Goal: Task Accomplishment & Management: Use online tool/utility

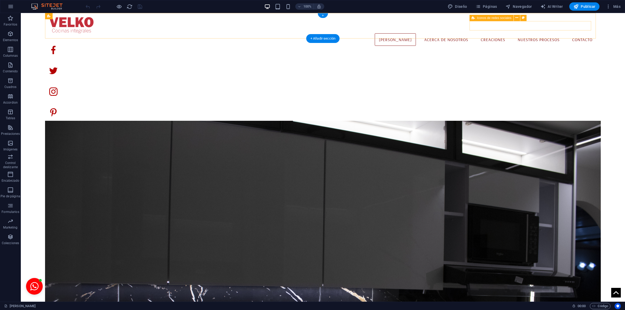
click at [540, 33] on div at bounding box center [322, 81] width 547 height 96
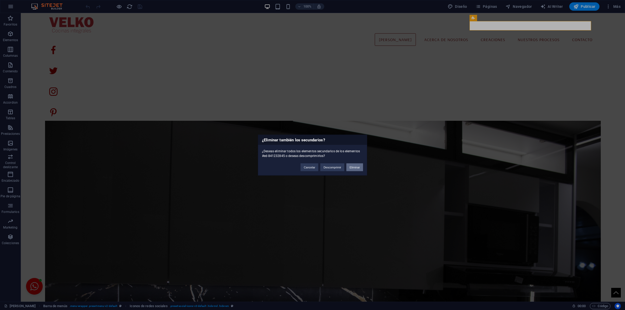
drag, startPoint x: 358, startPoint y: 165, endPoint x: 334, endPoint y: 152, distance: 28.0
click at [358, 165] on button "Eliminar" at bounding box center [354, 167] width 17 height 8
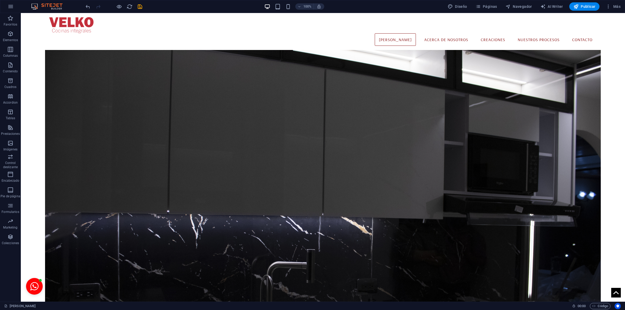
click at [137, 1] on div "100% Diseño Páginas Navegador AI Writer Publicar Más" at bounding box center [312, 6] width 624 height 12
click at [142, 7] on icon "save" at bounding box center [140, 7] width 6 height 6
click at [492, 6] on span "Páginas" at bounding box center [486, 6] width 22 height 5
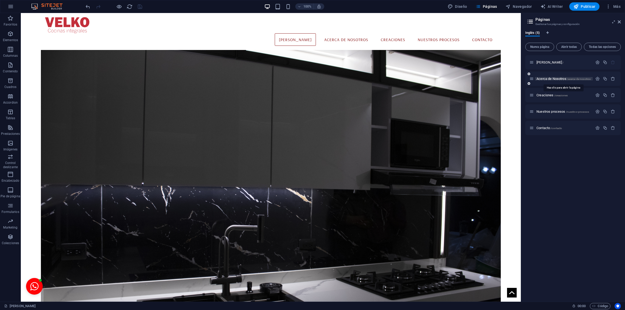
click at [553, 79] on span "Acerca de Nosotros /acerca-de-nosotros" at bounding box center [563, 79] width 54 height 4
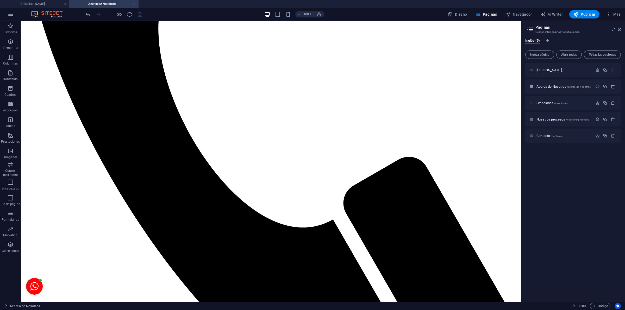
scroll to position [603, 0]
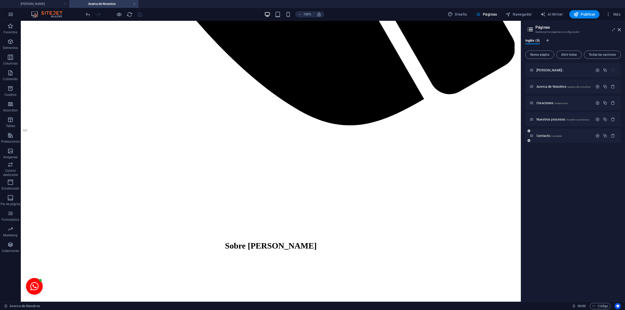
click at [549, 133] on div "Contacto /contacto" at bounding box center [560, 136] width 63 height 6
click at [548, 134] on span "Contacto /contacto" at bounding box center [549, 136] width 26 height 4
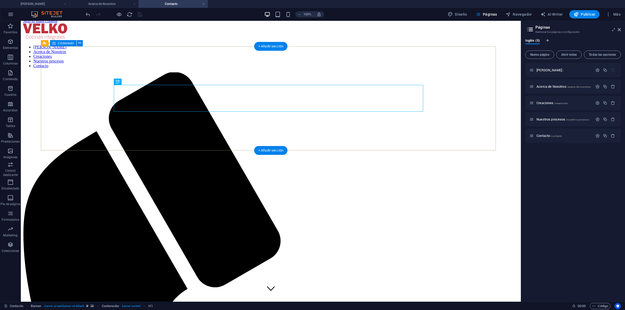
scroll to position [0, 0]
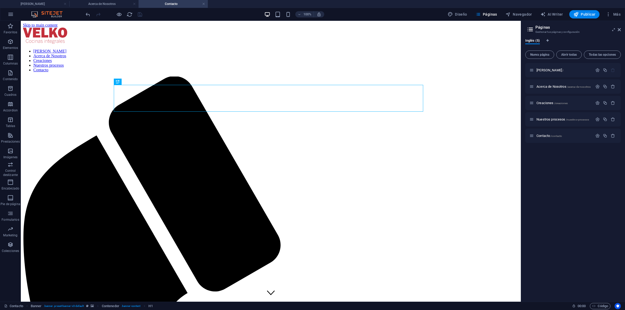
drag, startPoint x: 115, startPoint y: 4, endPoint x: 116, endPoint y: 14, distance: 10.5
click at [102, 3] on h4 "Acerca de Nosotros" at bounding box center [103, 4] width 69 height 6
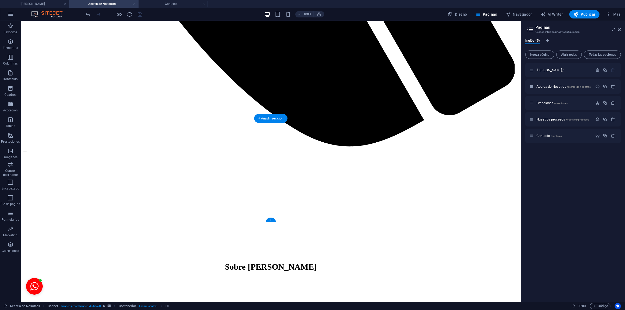
scroll to position [603, 0]
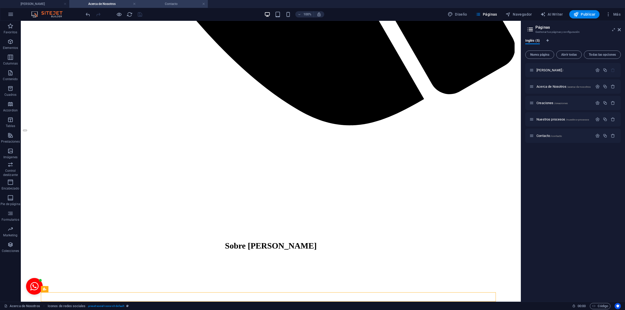
click at [157, 1] on h4 "Contacto" at bounding box center [173, 4] width 69 height 6
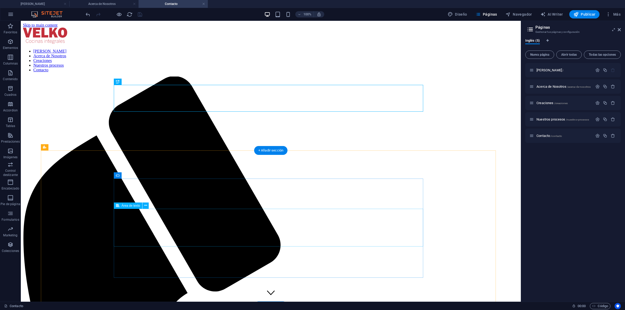
scroll to position [4, 0]
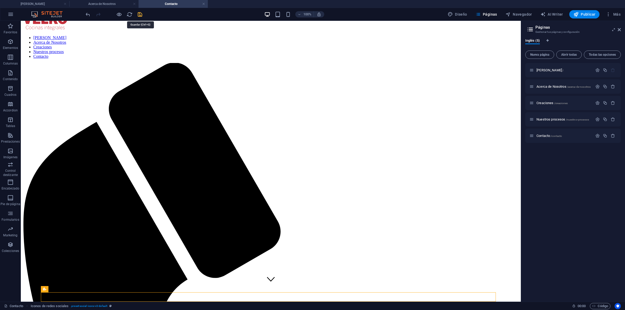
click at [139, 15] on icon "save" at bounding box center [140, 14] width 6 height 6
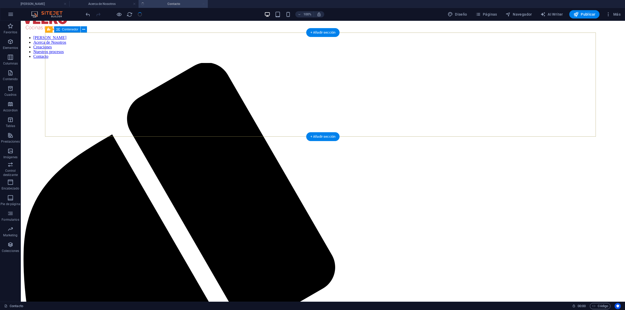
scroll to position [0, 0]
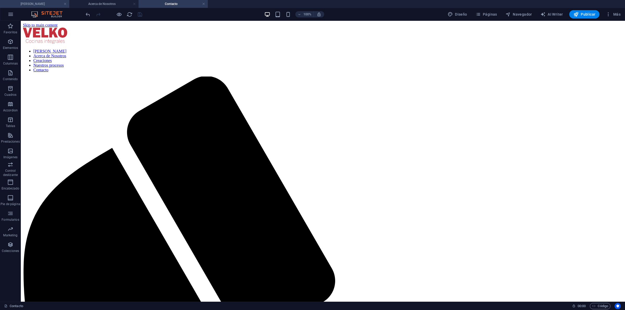
click at [29, 7] on li "[PERSON_NAME]" at bounding box center [34, 4] width 69 height 8
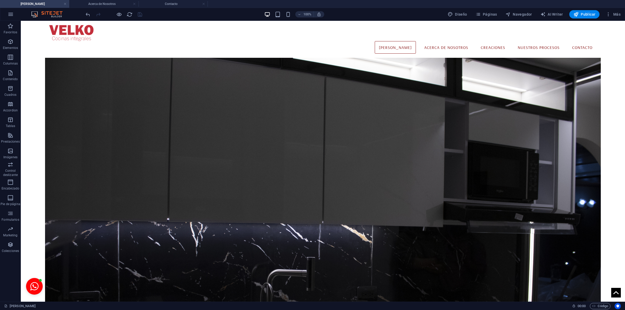
click at [30, 4] on h4 "[PERSON_NAME]" at bounding box center [34, 4] width 69 height 6
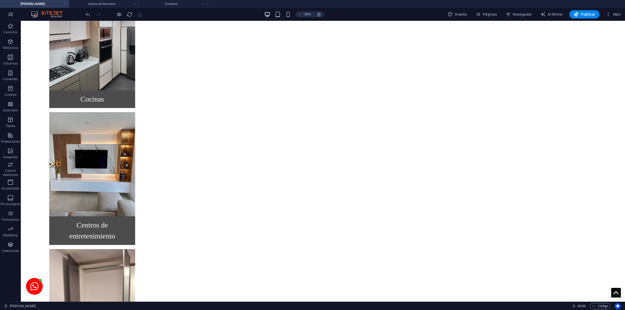
scroll to position [1186, 0]
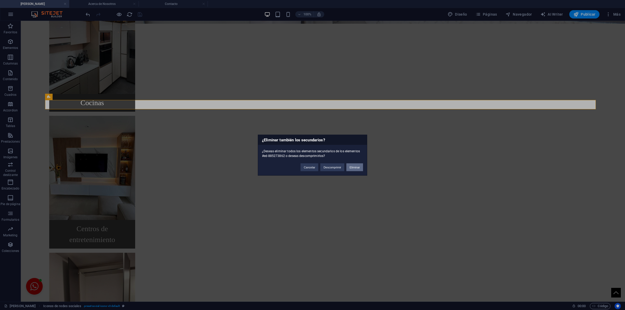
click at [350, 168] on button "Eliminar" at bounding box center [354, 167] width 17 height 8
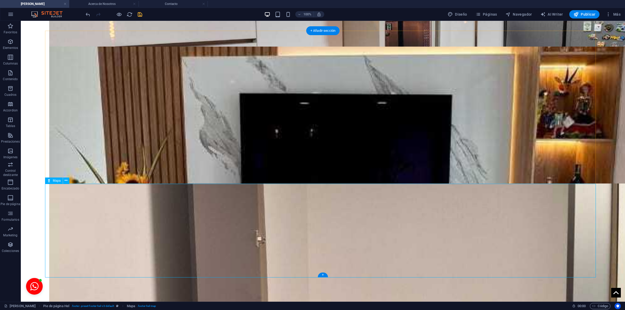
scroll to position [0, 0]
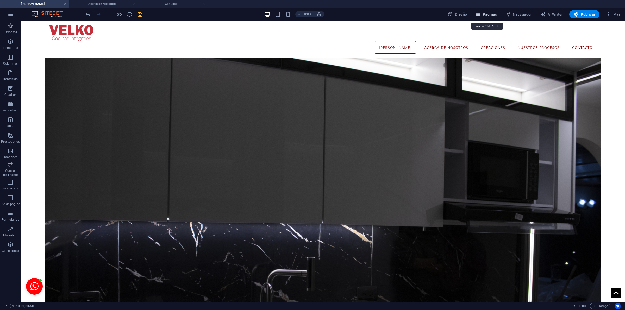
click at [479, 17] on icon "button" at bounding box center [477, 14] width 5 height 5
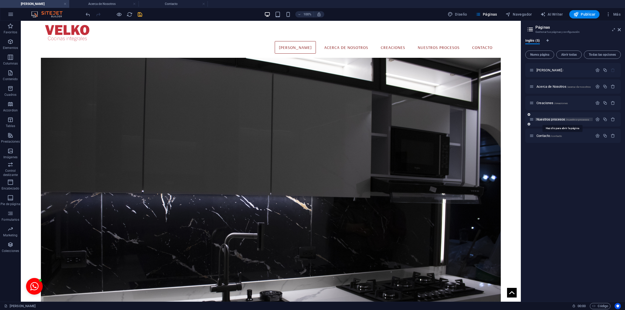
click at [547, 120] on span "Nuestros procesos /nuestros-procesos" at bounding box center [562, 119] width 53 height 4
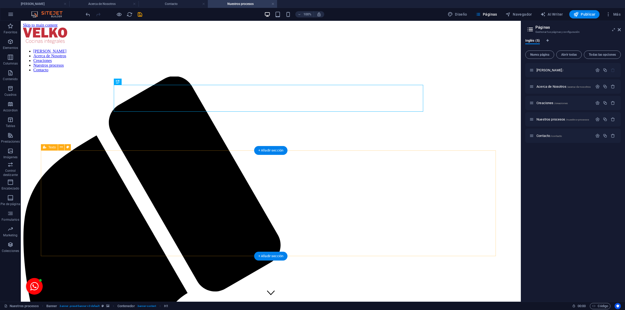
scroll to position [623, 0]
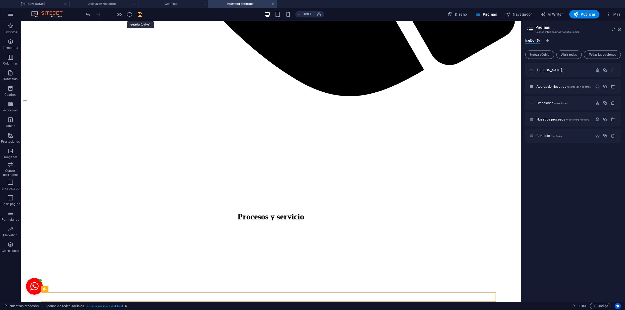
click at [140, 13] on icon "save" at bounding box center [140, 14] width 6 height 6
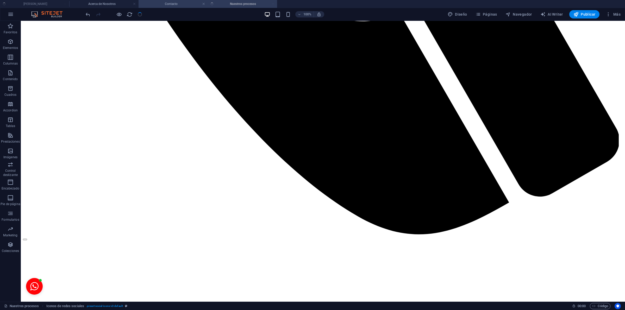
scroll to position [660, 0]
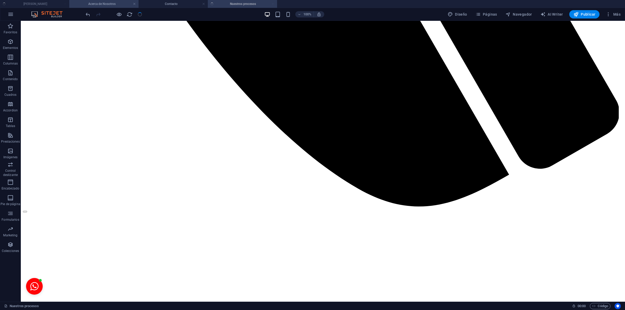
click at [106, 5] on h4 "Acerca de Nosotros" at bounding box center [103, 4] width 69 height 6
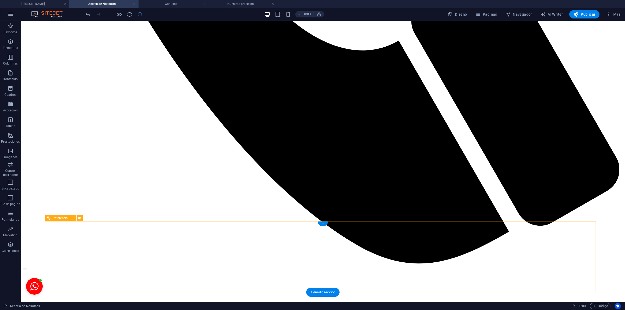
scroll to position [608, 0]
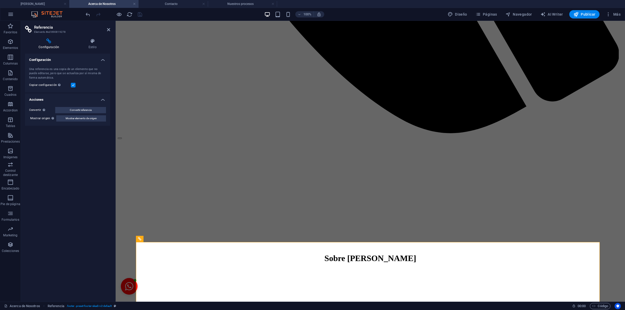
scroll to position [583, 0]
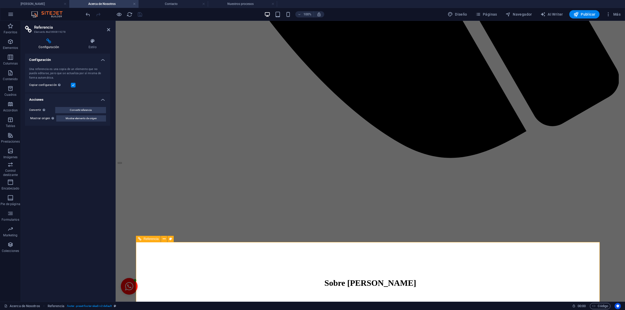
click at [83, 165] on div "Configuración Una referencia es una copia de un elemento que no puede editarse,…" at bounding box center [67, 176] width 85 height 244
click at [154, 238] on span "Referencia" at bounding box center [150, 238] width 15 height 3
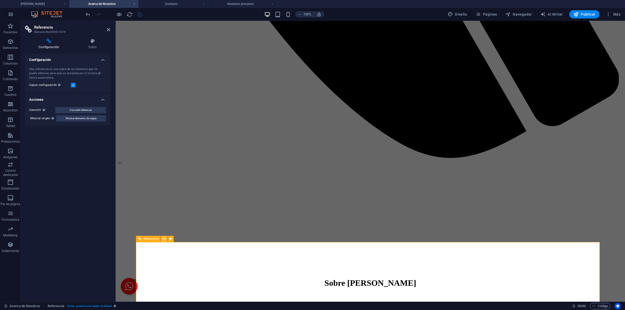
click at [163, 241] on icon at bounding box center [164, 238] width 3 height 5
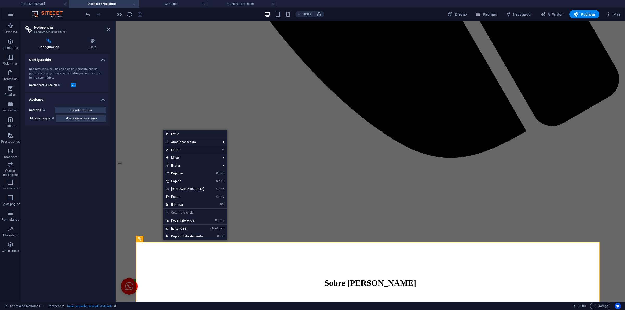
click at [184, 147] on link "⏎ Editar" at bounding box center [185, 150] width 45 height 8
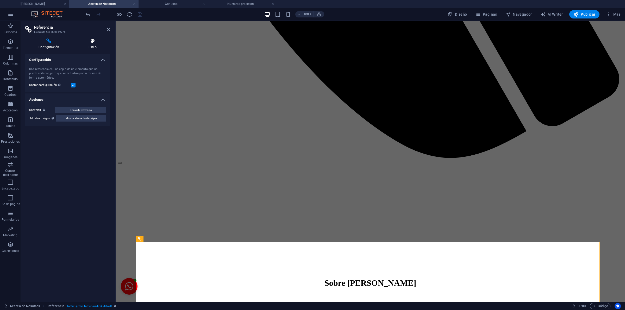
click at [83, 42] on icon at bounding box center [92, 41] width 35 height 5
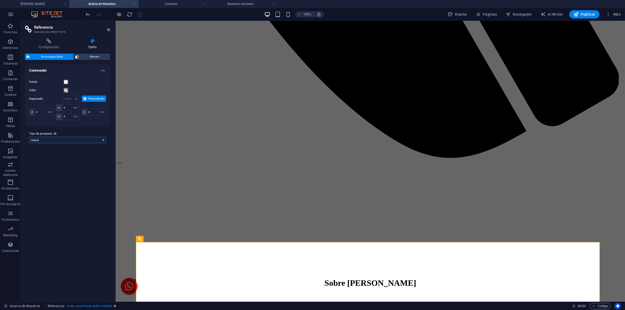
click at [64, 140] on select "default Añadir tipo de preajuste" at bounding box center [67, 140] width 77 height 6
click at [29, 137] on select "default Añadir tipo de preajuste" at bounding box center [67, 140] width 77 height 6
select select "preset-footer-skadi-v2-default"
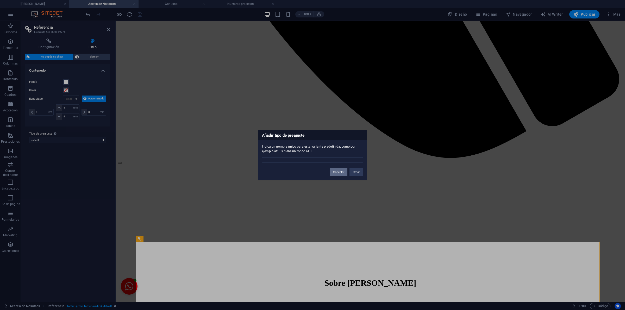
click at [339, 171] on button "Cancelar" at bounding box center [339, 172] width 18 height 8
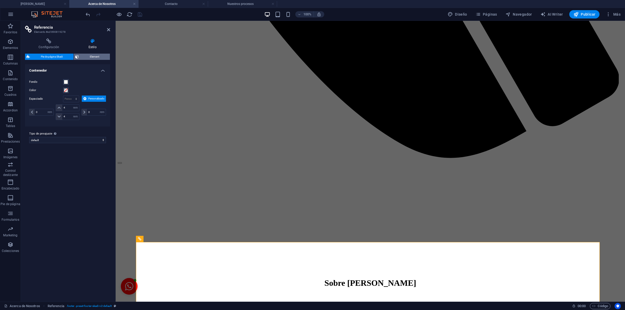
click at [102, 56] on span "Element" at bounding box center [94, 57] width 28 height 6
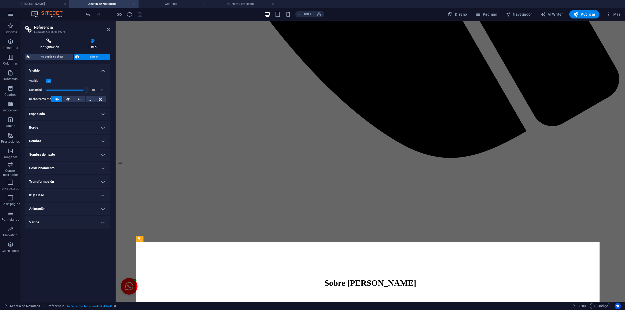
click at [52, 48] on h4 "Configuración" at bounding box center [50, 44] width 50 height 11
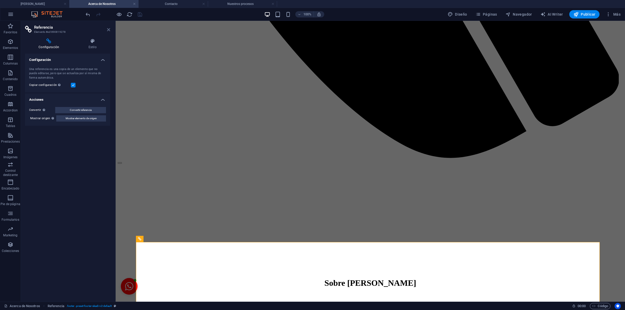
click at [107, 28] on icon at bounding box center [108, 30] width 3 height 4
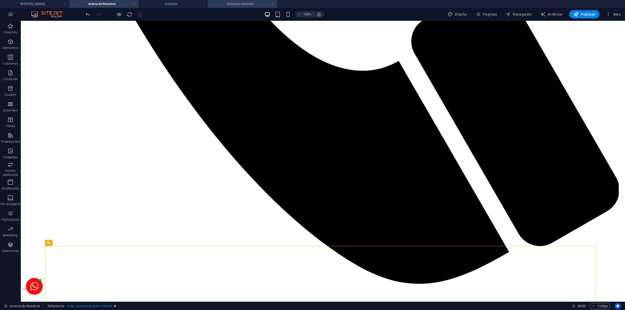
click at [258, 2] on h4 "Nuestros procesos" at bounding box center [242, 4] width 69 height 6
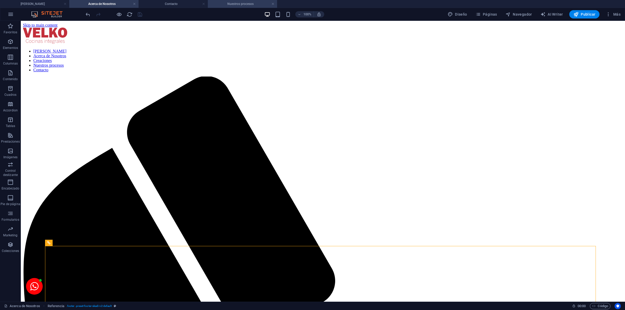
scroll to position [660, 0]
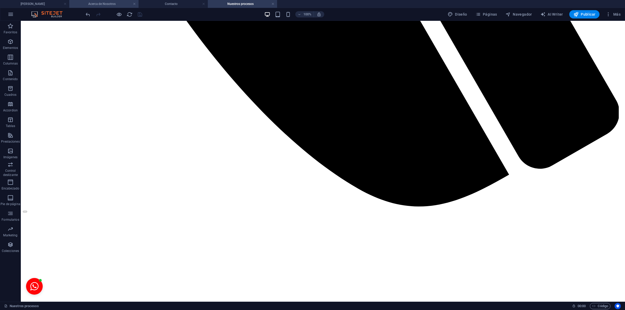
click at [113, 2] on h4 "Acerca de Nosotros" at bounding box center [103, 4] width 69 height 6
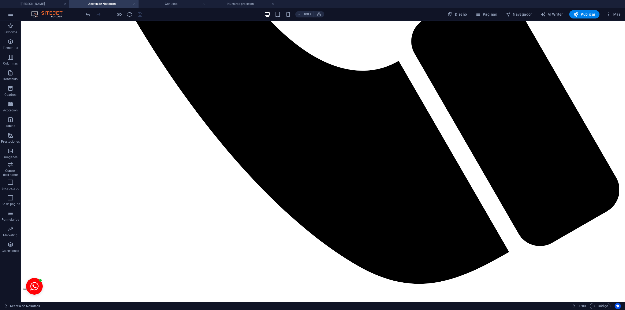
scroll to position [608, 0]
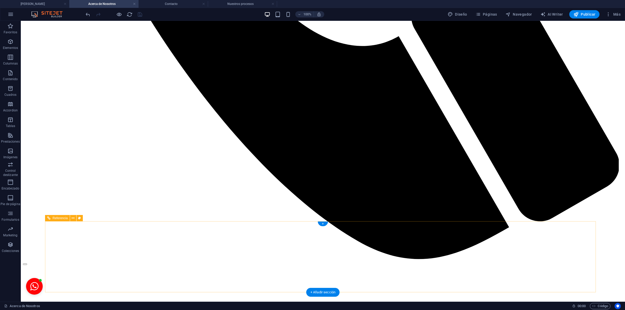
click at [164, 3] on h4 "Contacto" at bounding box center [173, 4] width 69 height 6
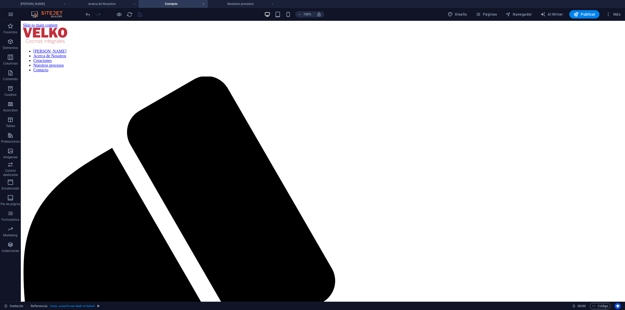
scroll to position [0, 0]
click at [231, 2] on h4 "Nuestros procesos" at bounding box center [242, 4] width 69 height 6
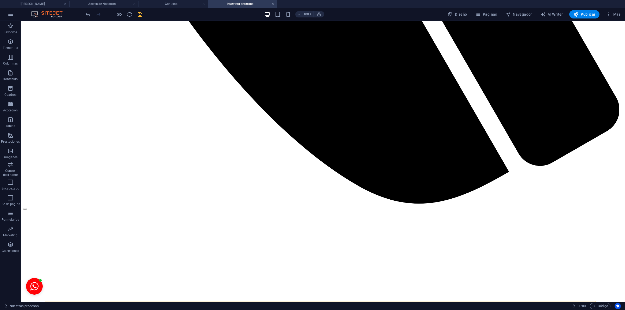
scroll to position [732, 0]
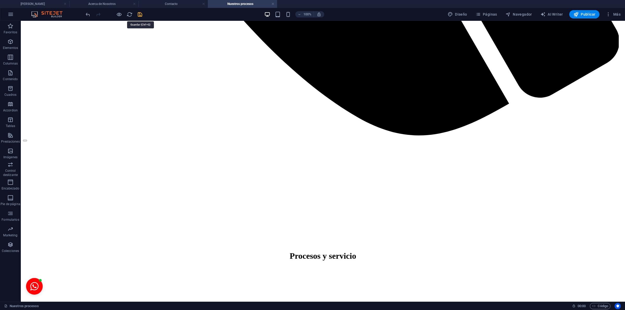
drag, startPoint x: 142, startPoint y: 16, endPoint x: 171, endPoint y: 61, distance: 53.9
click at [142, 16] on icon "save" at bounding box center [140, 14] width 6 height 6
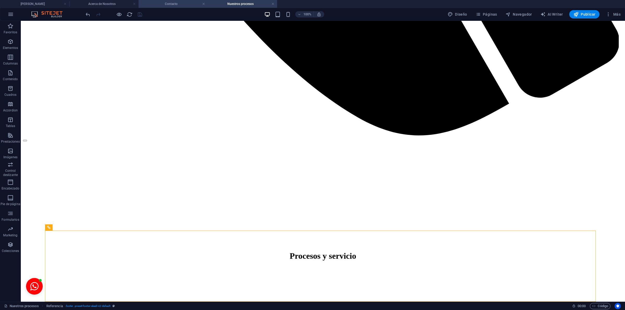
click at [187, 3] on h4 "Contacto" at bounding box center [173, 4] width 69 height 6
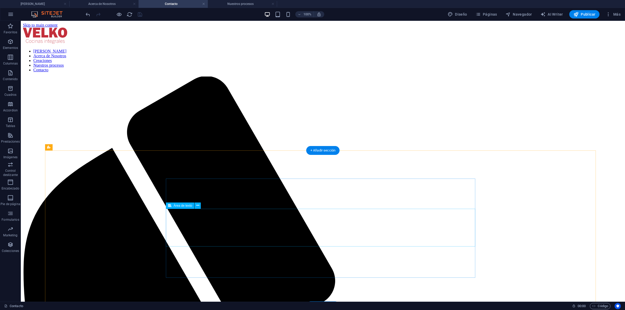
scroll to position [14, 0]
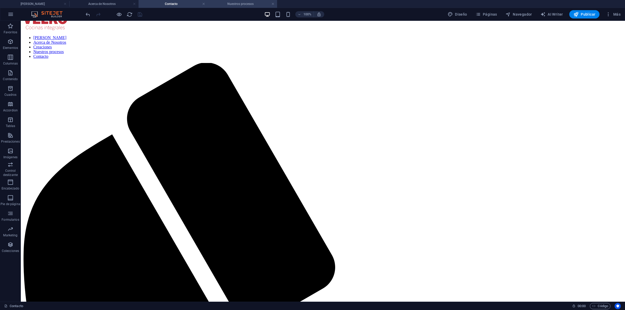
click at [232, 3] on h4 "Nuestros procesos" at bounding box center [242, 4] width 69 height 6
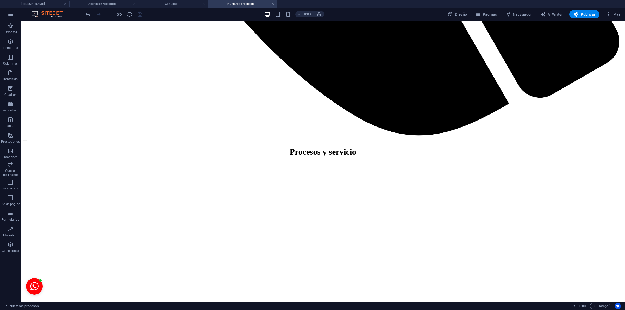
scroll to position [0, 0]
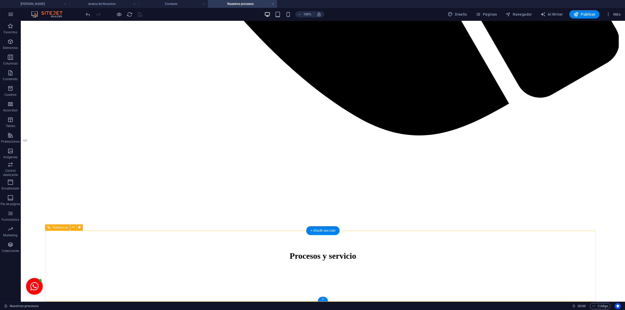
click at [175, 6] on h4 "Contacto" at bounding box center [173, 4] width 69 height 6
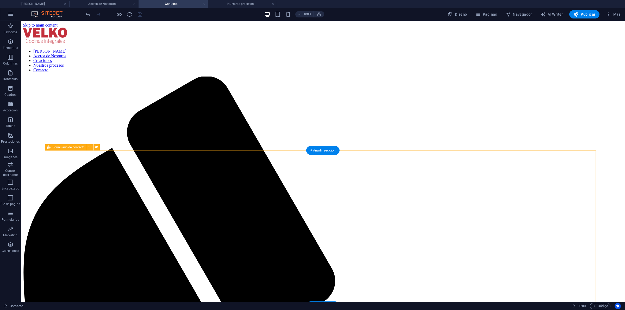
scroll to position [14, 0]
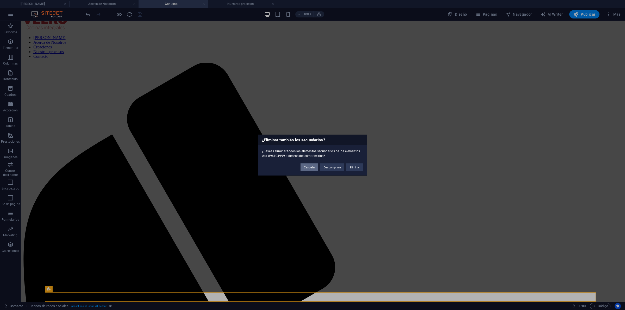
click at [314, 170] on button "Cancelar" at bounding box center [309, 167] width 18 height 8
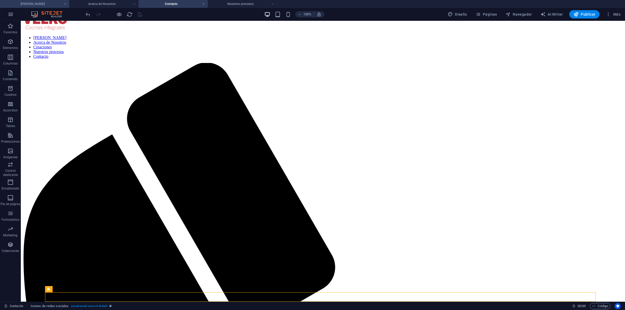
click at [46, 4] on h4 "[PERSON_NAME]" at bounding box center [34, 4] width 69 height 6
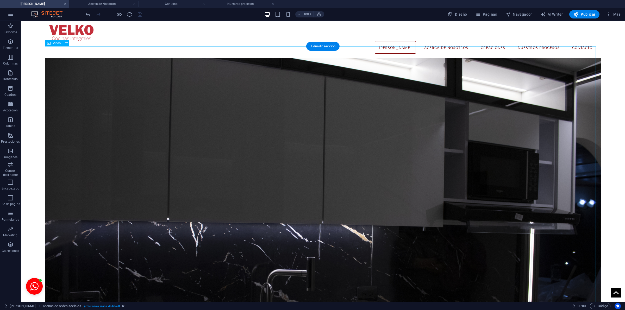
scroll to position [1255, 0]
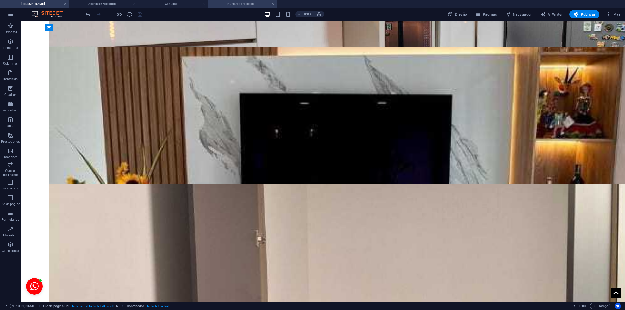
click at [252, 4] on h4 "Nuestros procesos" at bounding box center [242, 4] width 69 height 6
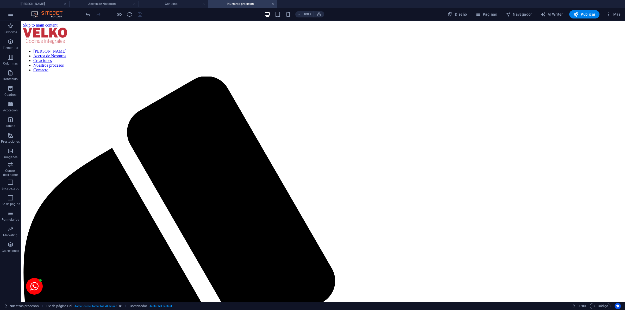
scroll to position [732, 0]
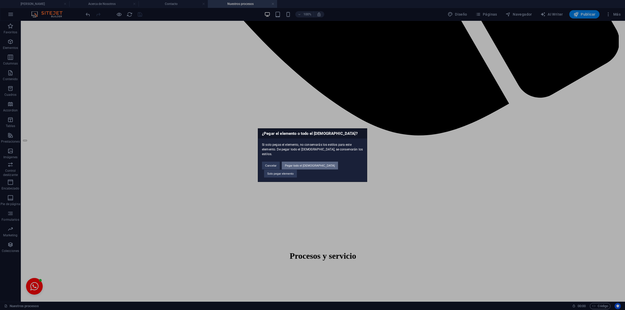
drag, startPoint x: 309, startPoint y: 169, endPoint x: 290, endPoint y: 151, distance: 26.2
click at [309, 169] on button "Pegar todo el [DEMOGRAPHIC_DATA]" at bounding box center [310, 166] width 56 height 8
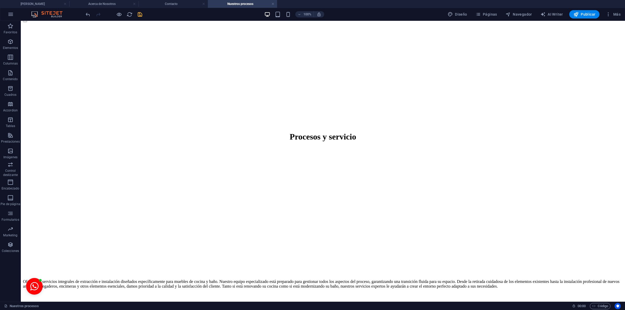
scroll to position [836, 0]
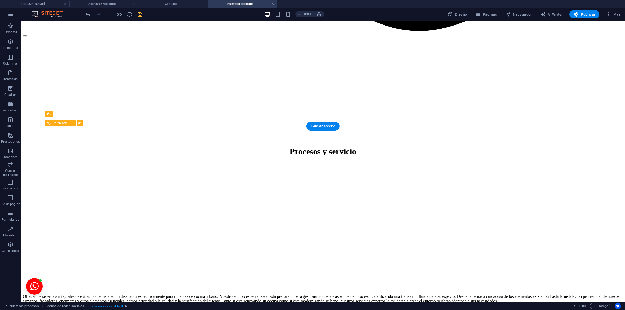
click at [139, 14] on icon "save" at bounding box center [140, 14] width 6 height 6
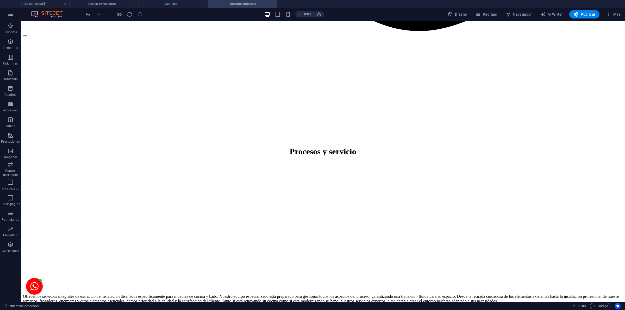
scroll to position [0, 0]
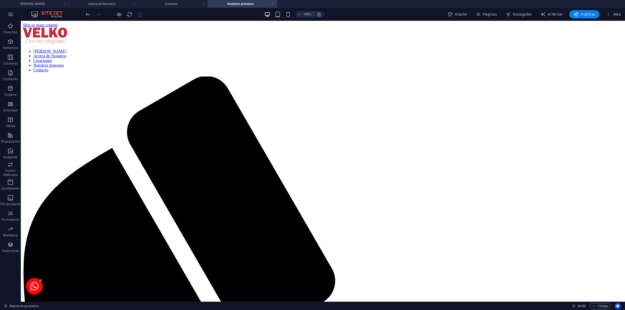
click at [585, 15] on span "Publicar" at bounding box center [584, 14] width 22 height 5
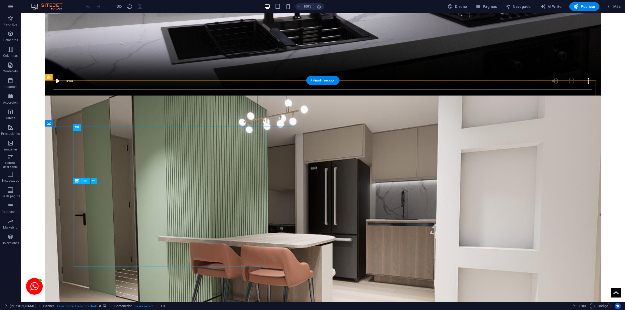
scroll to position [976, 0]
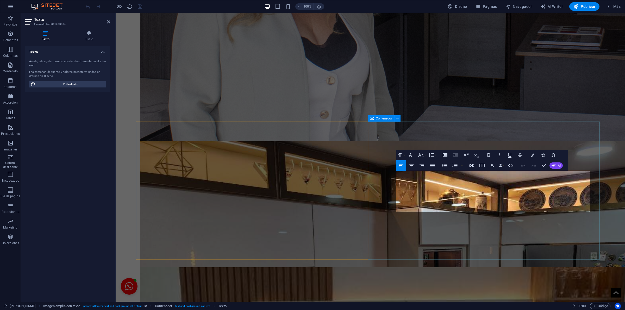
drag, startPoint x: 449, startPoint y: 205, endPoint x: 390, endPoint y: 174, distance: 67.3
drag, startPoint x: 422, startPoint y: 207, endPoint x: 402, endPoint y: 209, distance: 20.7
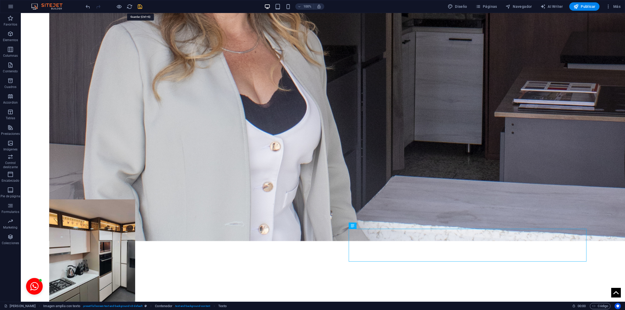
click at [140, 5] on icon "save" at bounding box center [140, 7] width 6 height 6
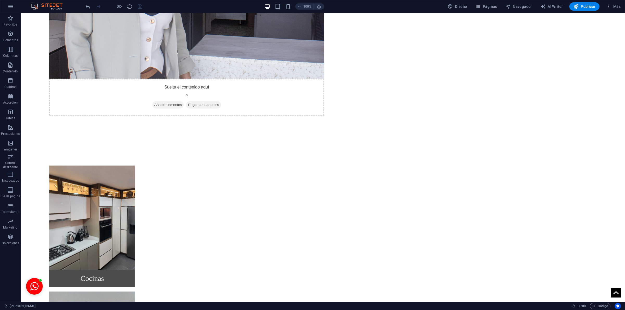
scroll to position [961, 0]
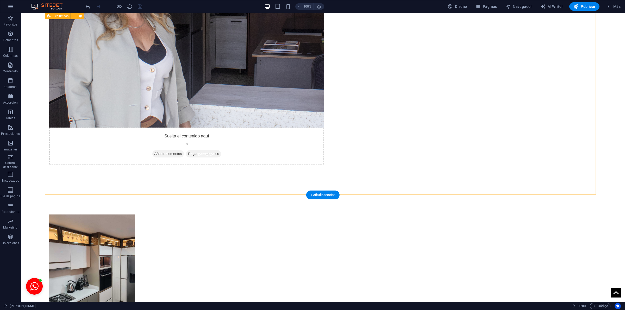
drag, startPoint x: 327, startPoint y: 102, endPoint x: 102, endPoint y: 104, distance: 224.7
select select "px"
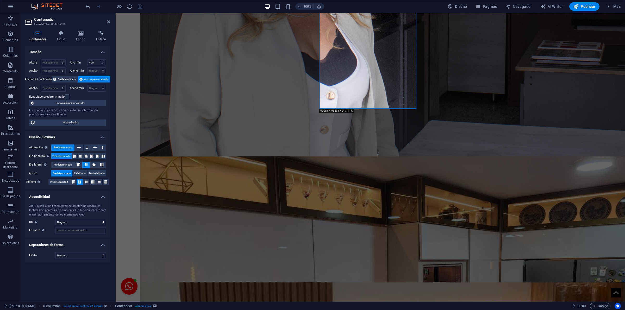
click at [85, 29] on div "Contenedor Estilo Fondo Enlace Tamaño Altura Predeterminado px rem % vh vw Alto…" at bounding box center [67, 164] width 93 height 275
click at [83, 37] on h4 "Fondo" at bounding box center [82, 36] width 20 height 11
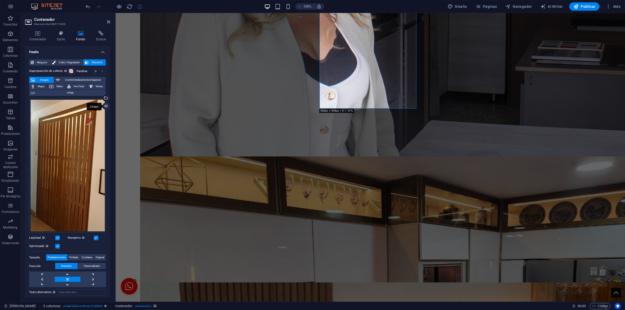
click at [106, 109] on div "Cargar" at bounding box center [106, 107] width 8 height 8
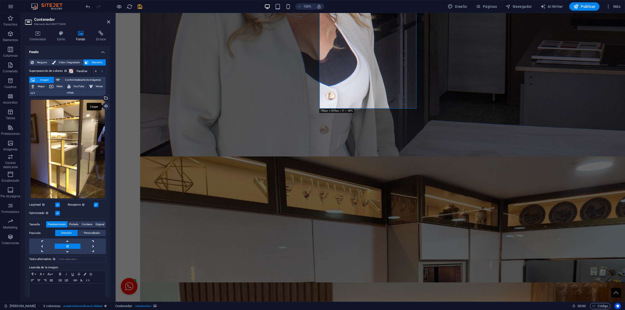
click at [103, 108] on div "Cargar" at bounding box center [106, 107] width 8 height 8
click at [107, 20] on icon at bounding box center [108, 22] width 3 height 4
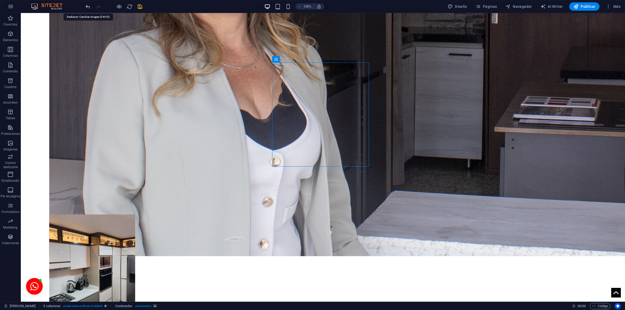
click at [87, 5] on icon "undo" at bounding box center [88, 7] width 6 height 6
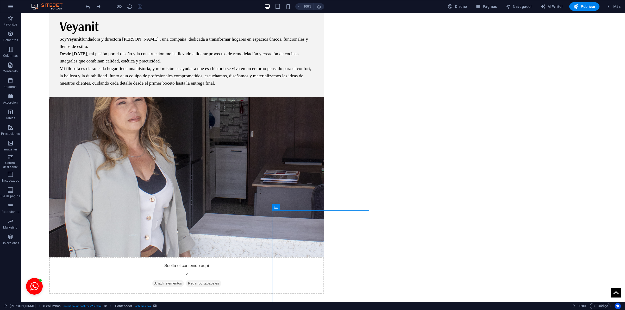
scroll to position [833, 0]
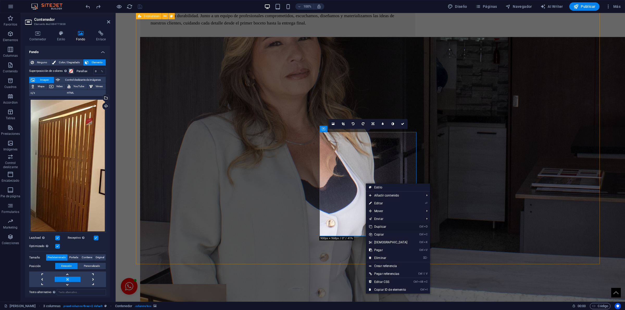
click at [394, 223] on link "Ctrl D Duplicar" at bounding box center [388, 227] width 45 height 8
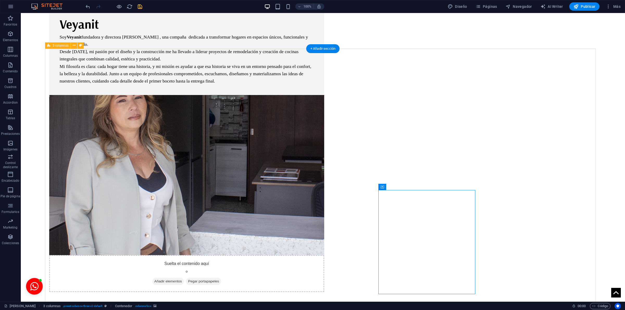
drag, startPoint x: 400, startPoint y: 237, endPoint x: 232, endPoint y: 186, distance: 176.0
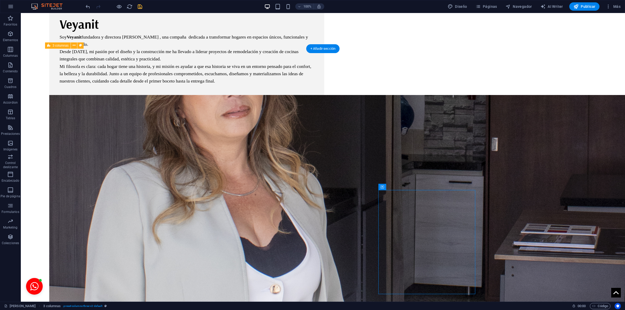
select select "px"
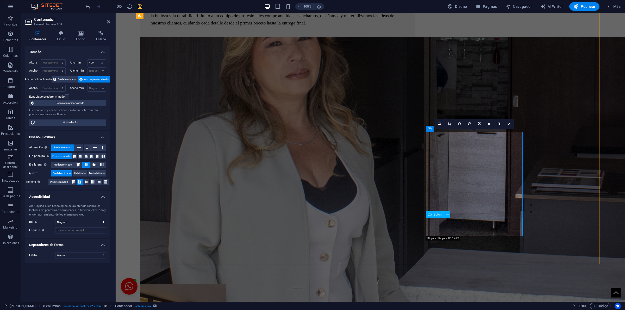
select select "%"
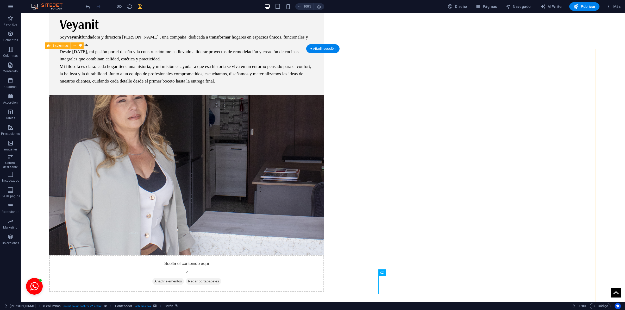
select select "px"
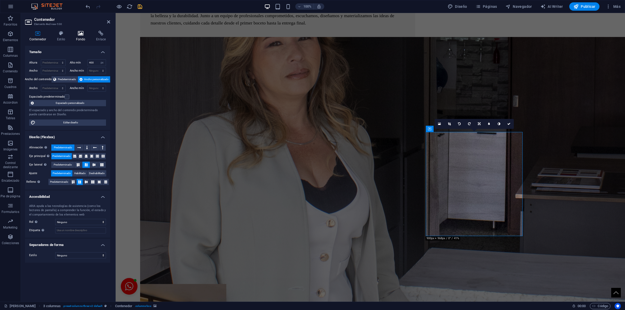
click at [84, 34] on icon at bounding box center [81, 33] width 18 height 5
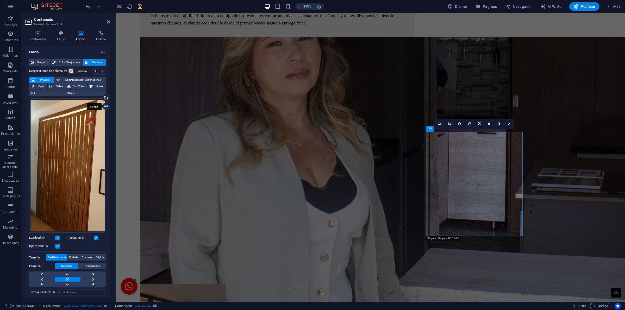
click at [103, 106] on div "Cargar" at bounding box center [106, 107] width 8 height 8
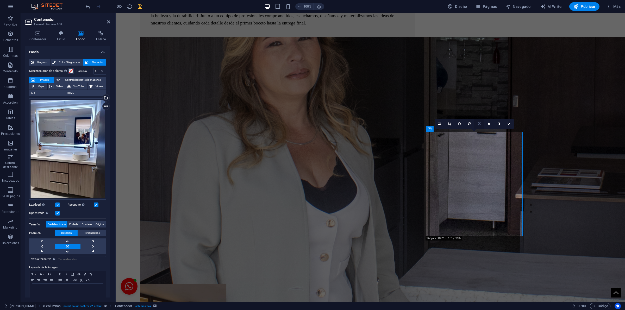
click at [479, 123] on icon at bounding box center [479, 123] width 3 height 3
click at [470, 121] on link at bounding box center [469, 124] width 10 height 10
click at [139, 5] on icon "save" at bounding box center [140, 7] width 6 height 6
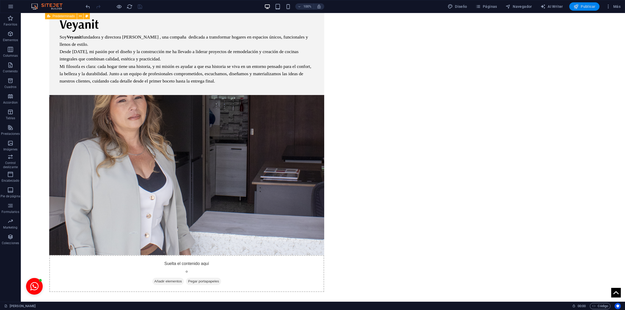
click at [583, 7] on span "Publicar" at bounding box center [584, 6] width 22 height 5
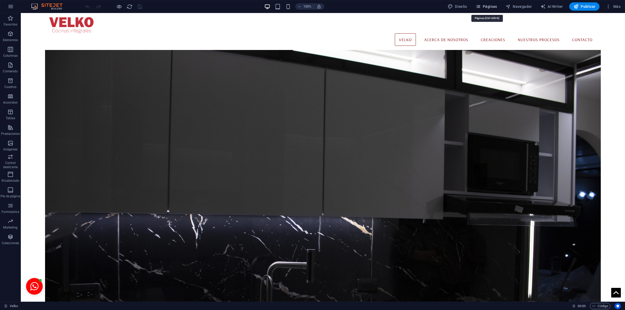
click at [495, 5] on span "Páginas" at bounding box center [486, 6] width 22 height 5
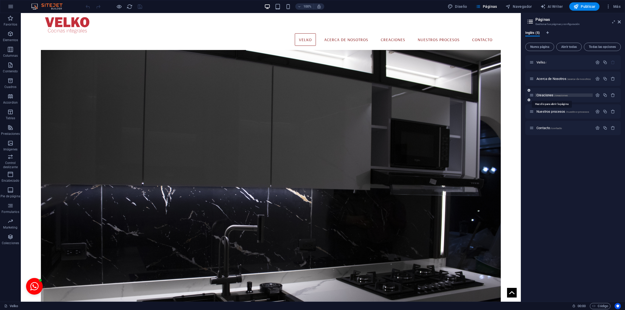
click at [543, 94] on span "Creaciones /creaciones" at bounding box center [551, 95] width 31 height 4
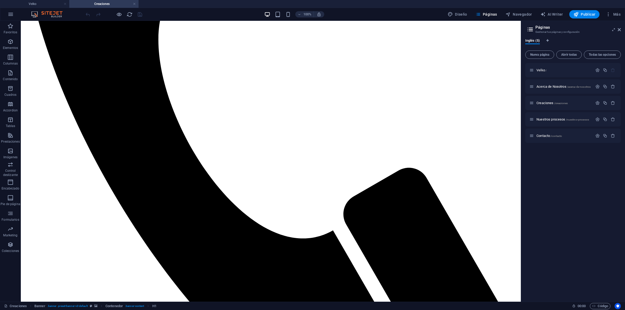
scroll to position [309, 0]
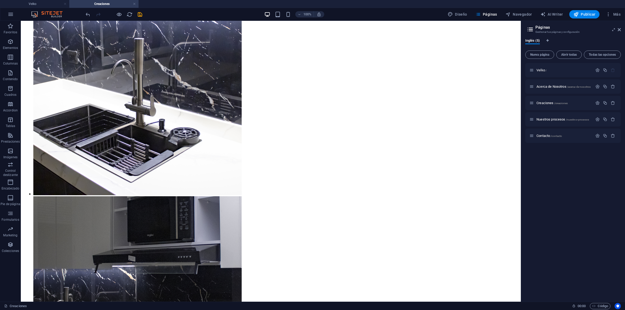
scroll to position [1920, 0]
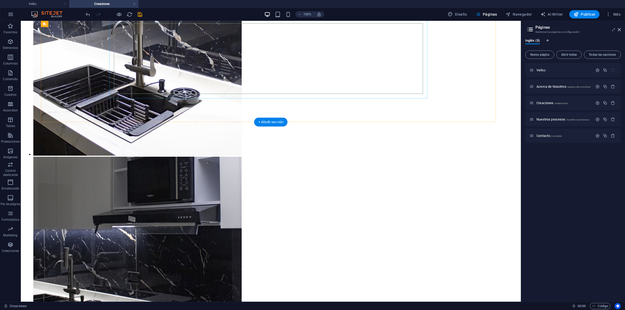
select select "4"
select select "px"
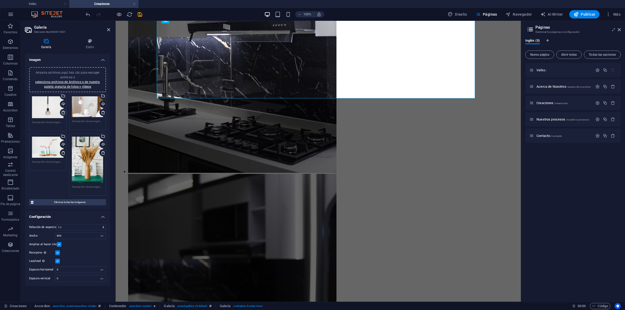
click at [63, 111] on icon at bounding box center [63, 112] width 4 height 4
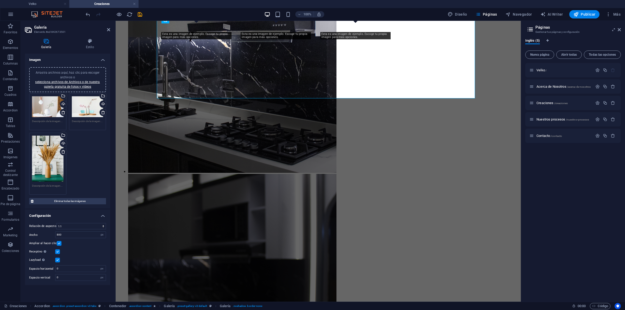
click at [63, 110] on icon at bounding box center [63, 112] width 4 height 4
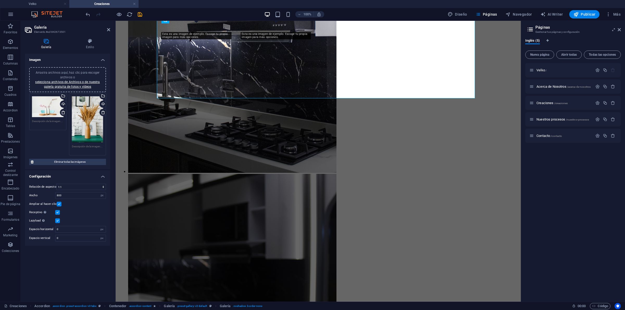
click at [63, 110] on icon at bounding box center [63, 112] width 4 height 4
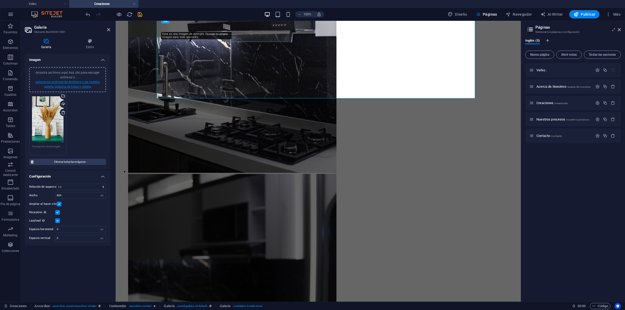
click at [74, 84] on link "selecciona archivos de Archivos o de nuestra galería gratuita de fotos y vídeos" at bounding box center [67, 84] width 65 height 8
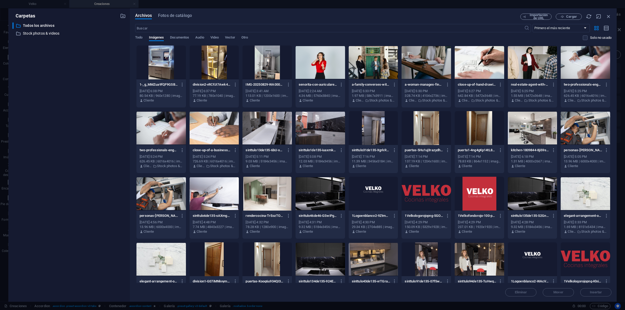
click at [180, 54] on div at bounding box center [160, 63] width 49 height 34
click at [595, 296] on button "Insertar" at bounding box center [595, 292] width 31 height 8
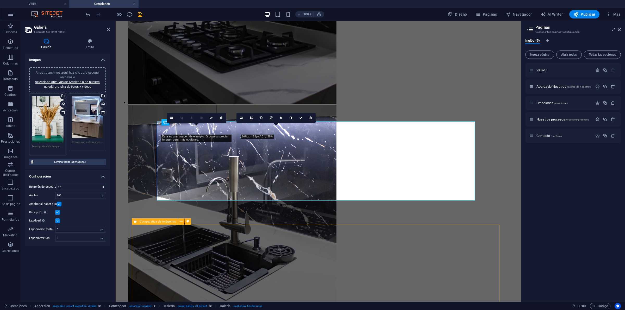
scroll to position [1817, 0]
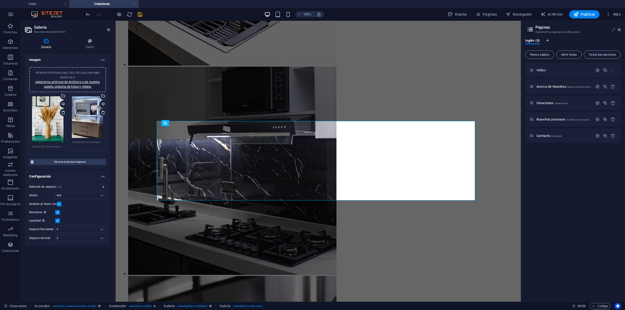
click at [52, 128] on div "Arrastra archivos aquí, haz clic para escoger archivos o selecciona archivos de…" at bounding box center [48, 119] width 32 height 46
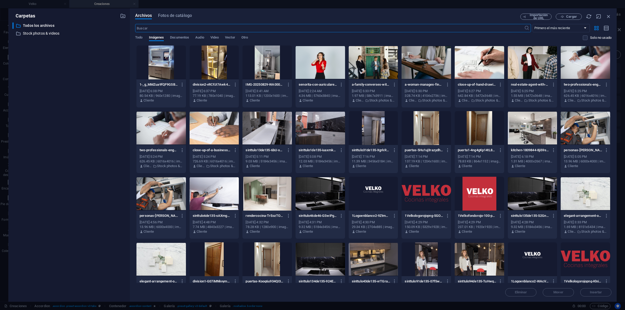
scroll to position [1570, 0]
click at [564, 14] on button "Cargar" at bounding box center [569, 17] width 26 height 6
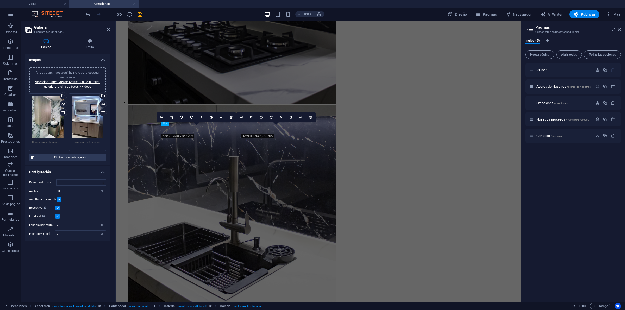
scroll to position [1817, 0]
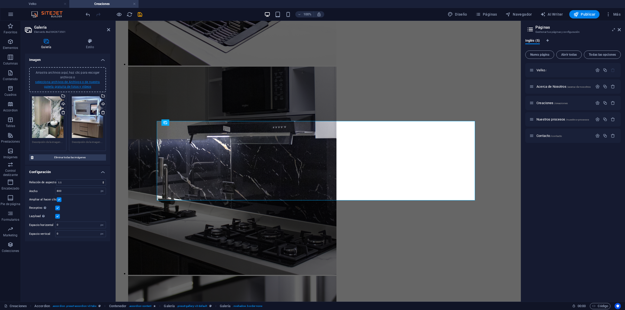
click at [93, 81] on link "selecciona archivos de Archivos o de nuestra galería gratuita de fotos y vídeos" at bounding box center [67, 84] width 65 height 8
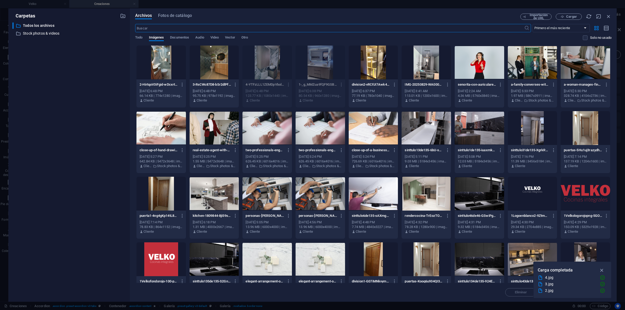
scroll to position [1570, 0]
click at [167, 64] on div at bounding box center [160, 63] width 49 height 34
click at [223, 61] on div at bounding box center [214, 63] width 49 height 34
click at [602, 269] on icon "button" at bounding box center [602, 270] width 6 height 6
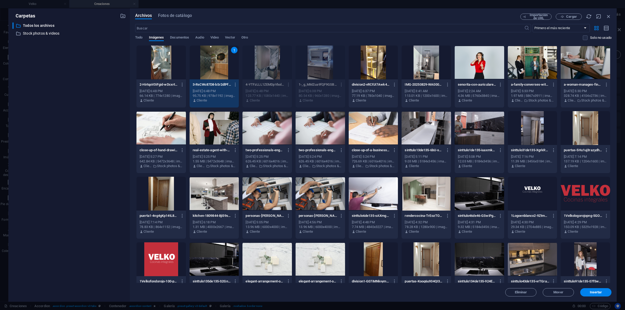
click at [146, 68] on div at bounding box center [160, 63] width 49 height 34
click at [593, 291] on span "Insertar" at bounding box center [596, 292] width 12 height 3
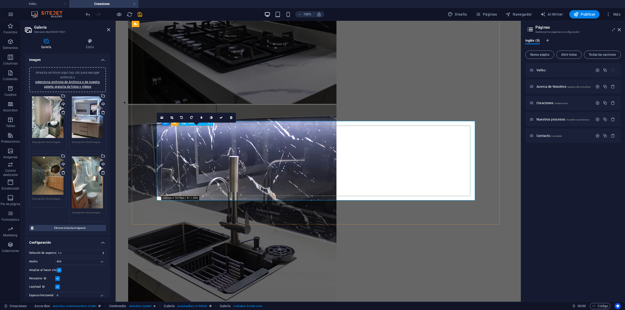
scroll to position [1817, 0]
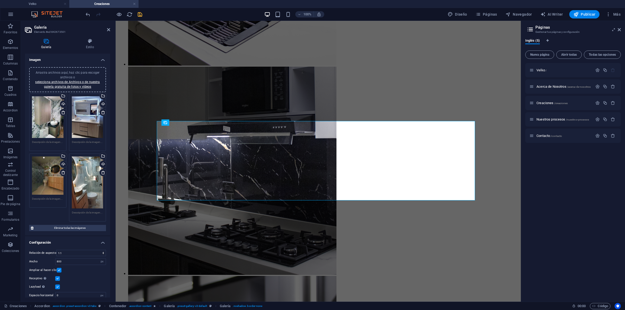
click at [141, 13] on icon "save" at bounding box center [140, 14] width 6 height 6
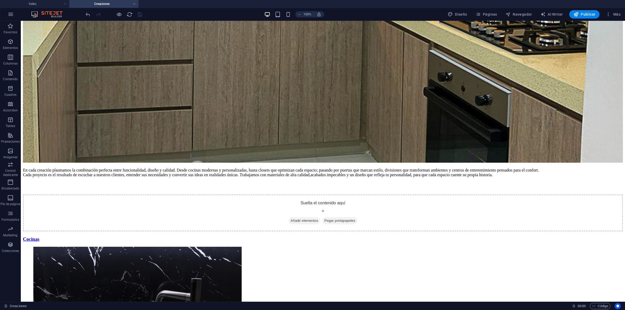
scroll to position [1088, 0]
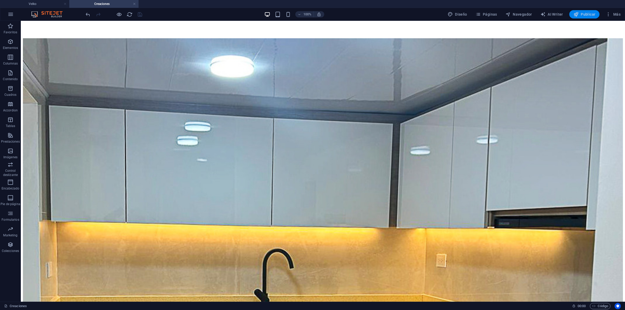
click at [579, 11] on button "Publicar" at bounding box center [584, 14] width 30 height 8
